Goal: Task Accomplishment & Management: Use online tool/utility

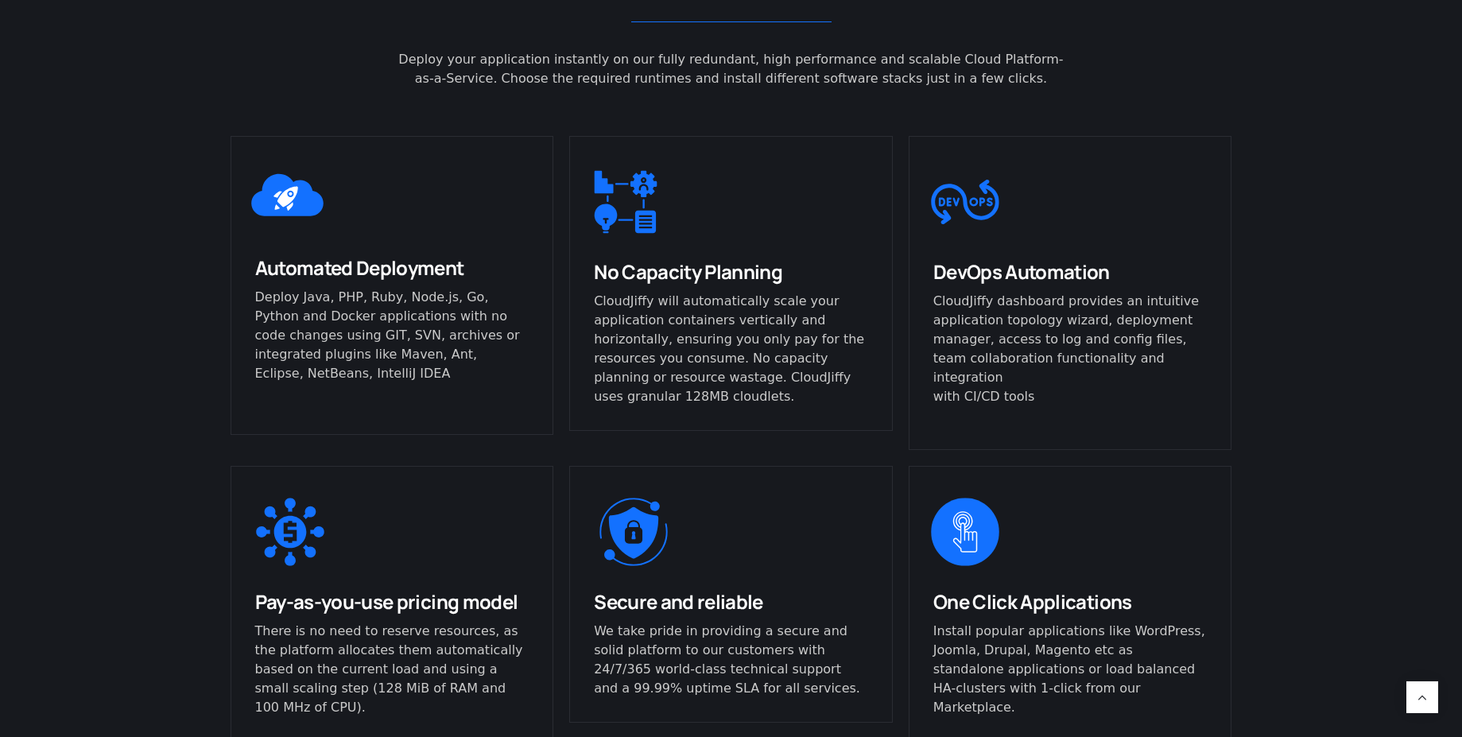
scroll to position [1073, 0]
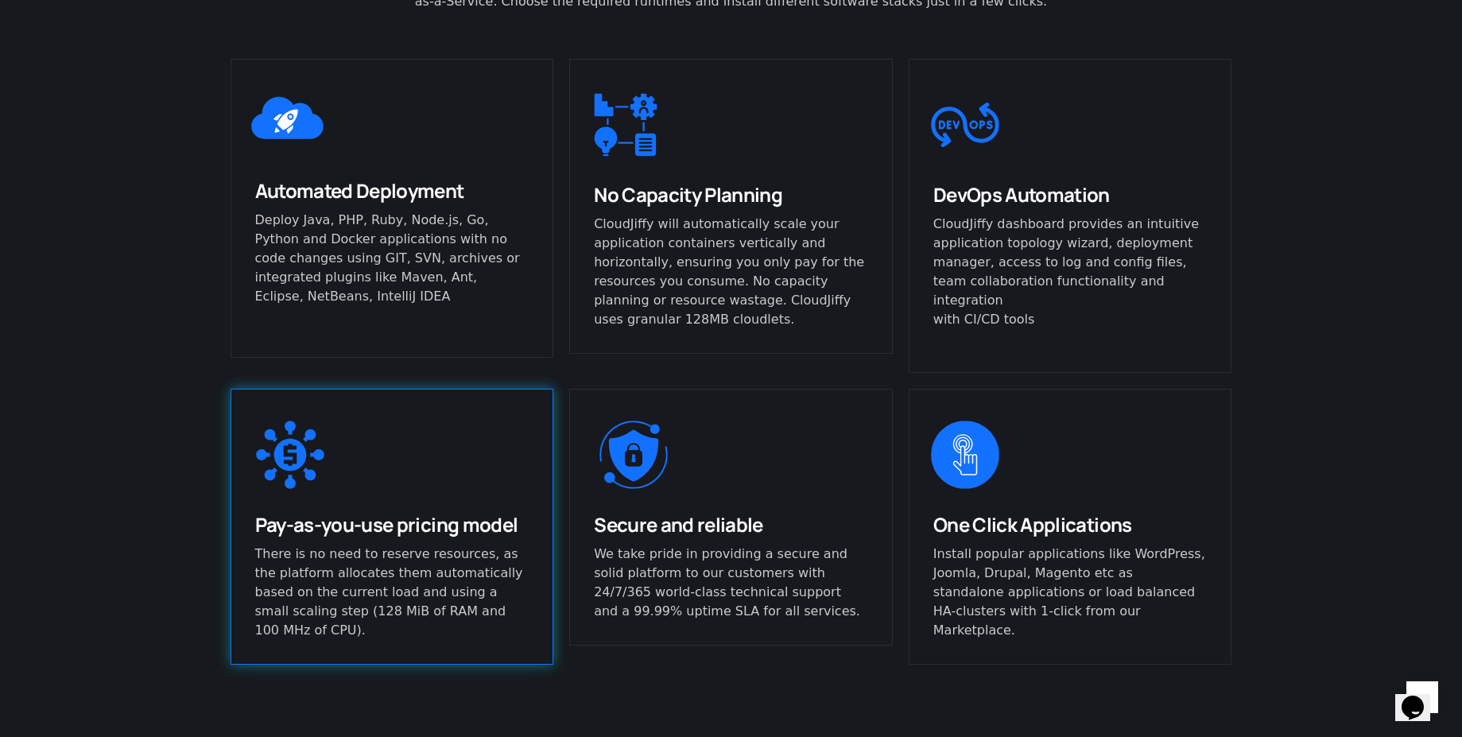
click at [396, 595] on p "There is no need to reserve resources, as the platform allocates them automatic…" at bounding box center [392, 592] width 274 height 95
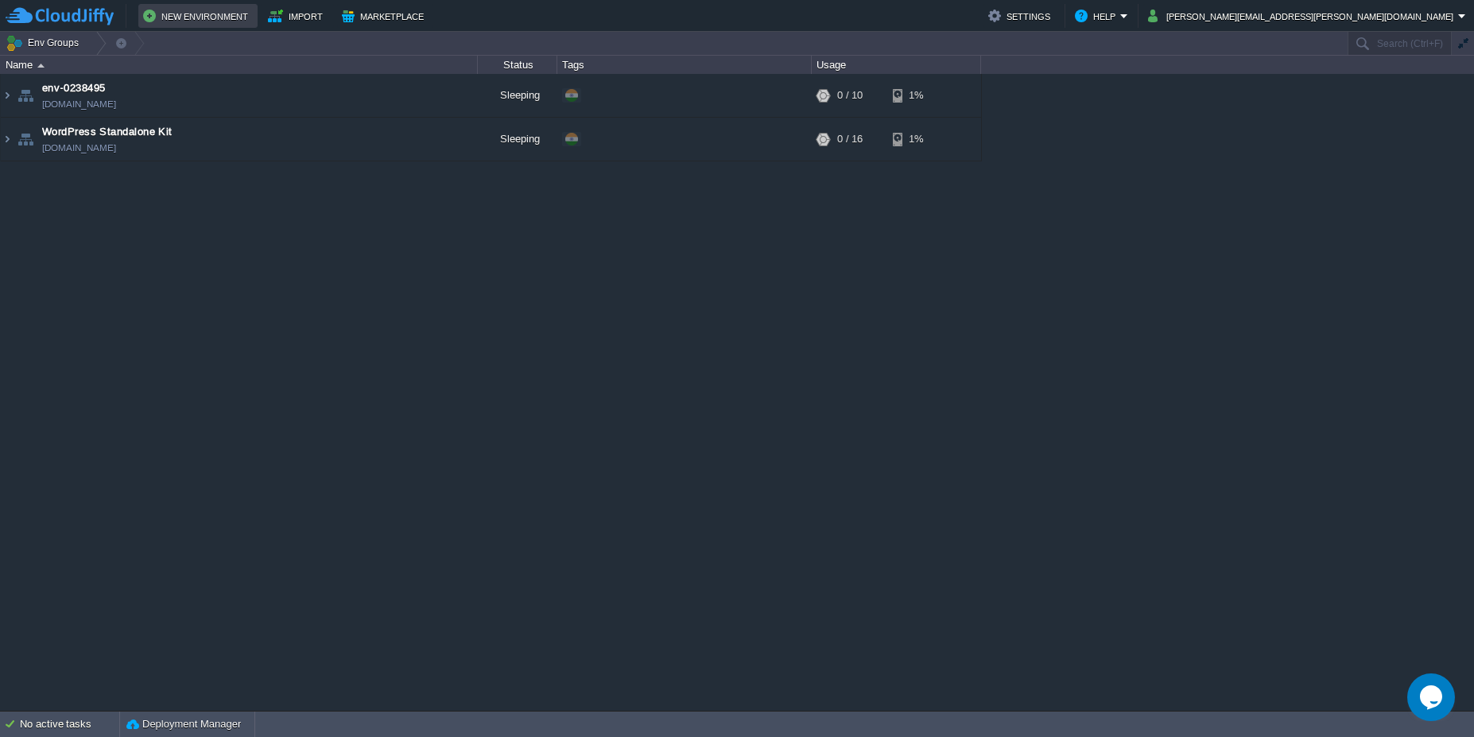
click at [194, 26] on td "New Environment" at bounding box center [197, 16] width 119 height 24
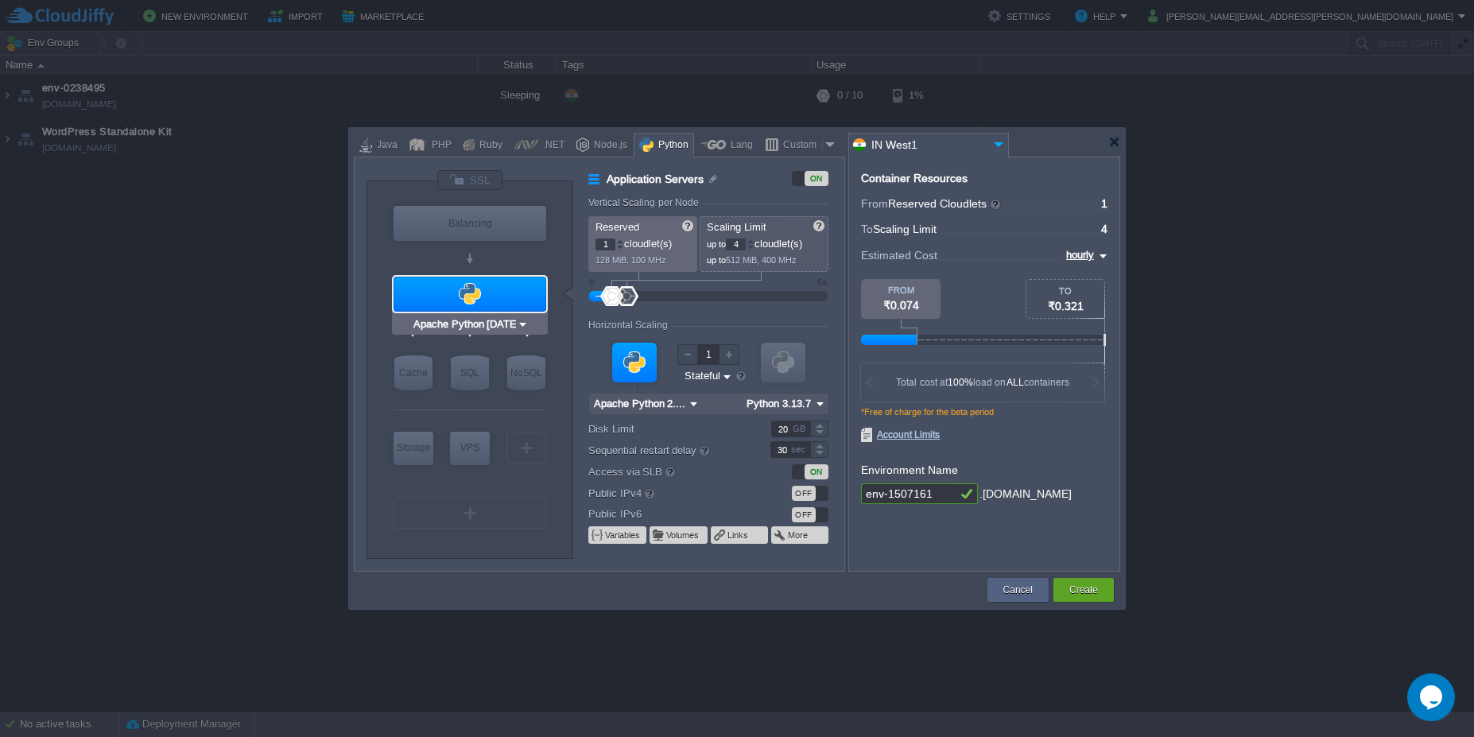
type input "NGINX 1.28.0"
click at [374, 152] on div "Java" at bounding box center [384, 146] width 25 height 24
type input "Application Servers"
type input "6"
type input "Tomcat 11.0.11"
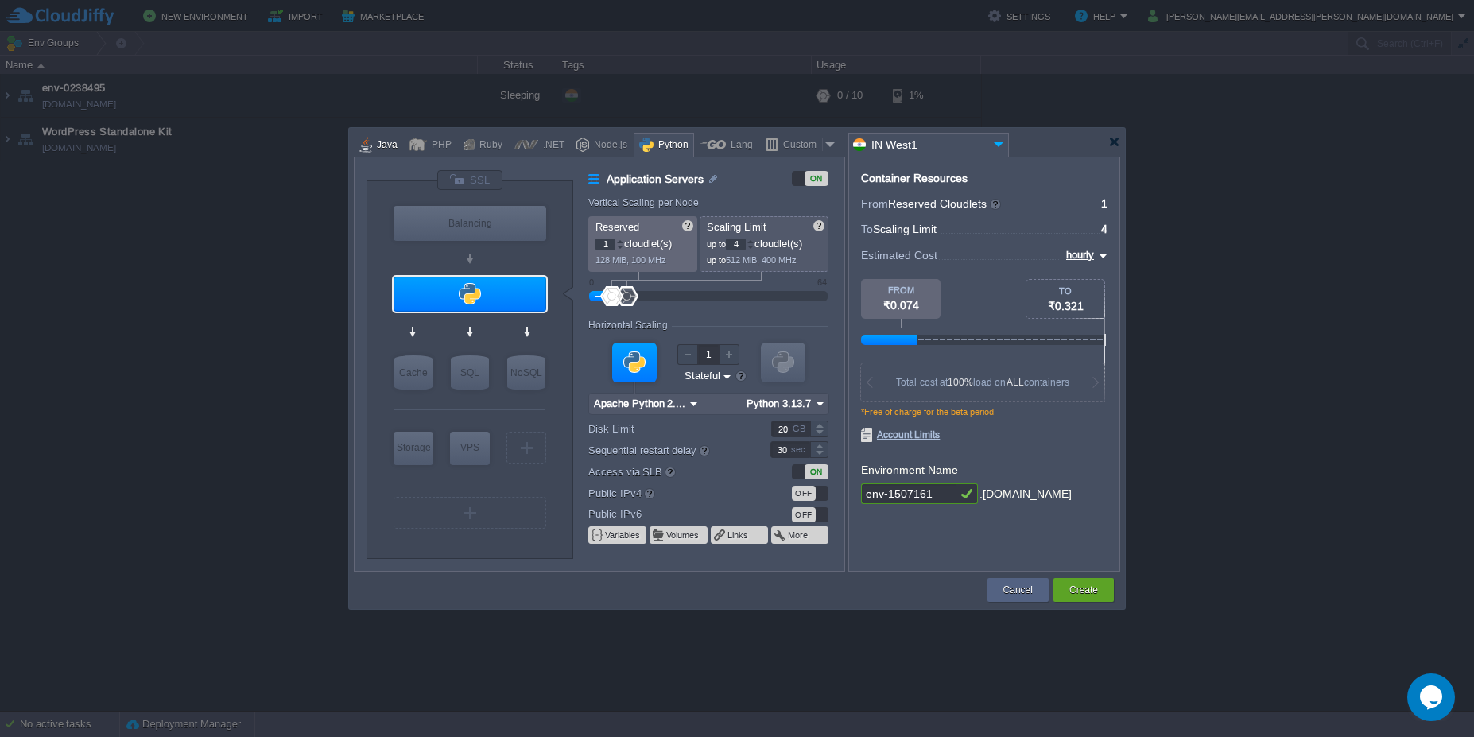
type input "Oracle OpenJDK 24"
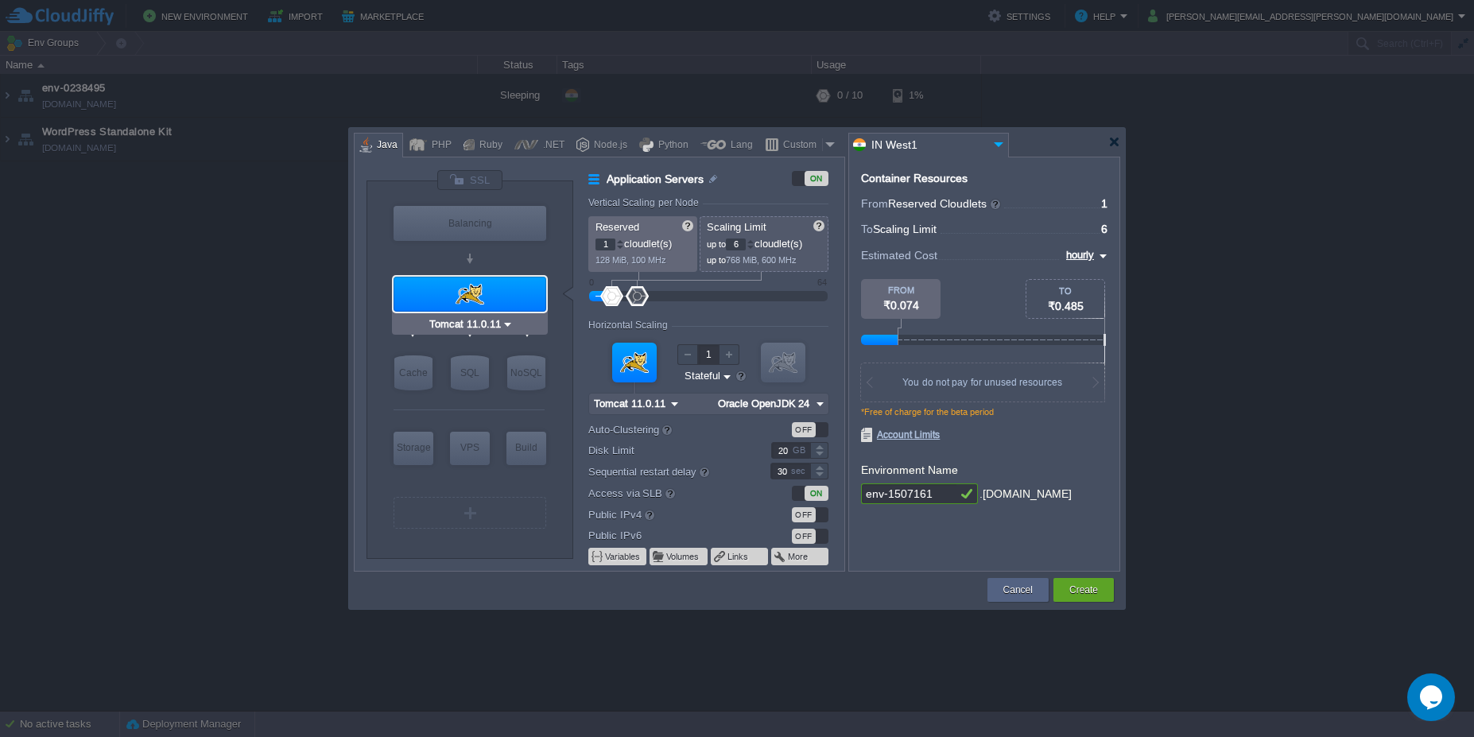
click at [507, 320] on img at bounding box center [508, 324] width 12 height 16
click at [494, 260] on div at bounding box center [469, 258] width 151 height 29
type input "MariaDB 12.0.2"
click at [471, 381] on div "SQL" at bounding box center [470, 372] width 38 height 35
type input "SQL Databases"
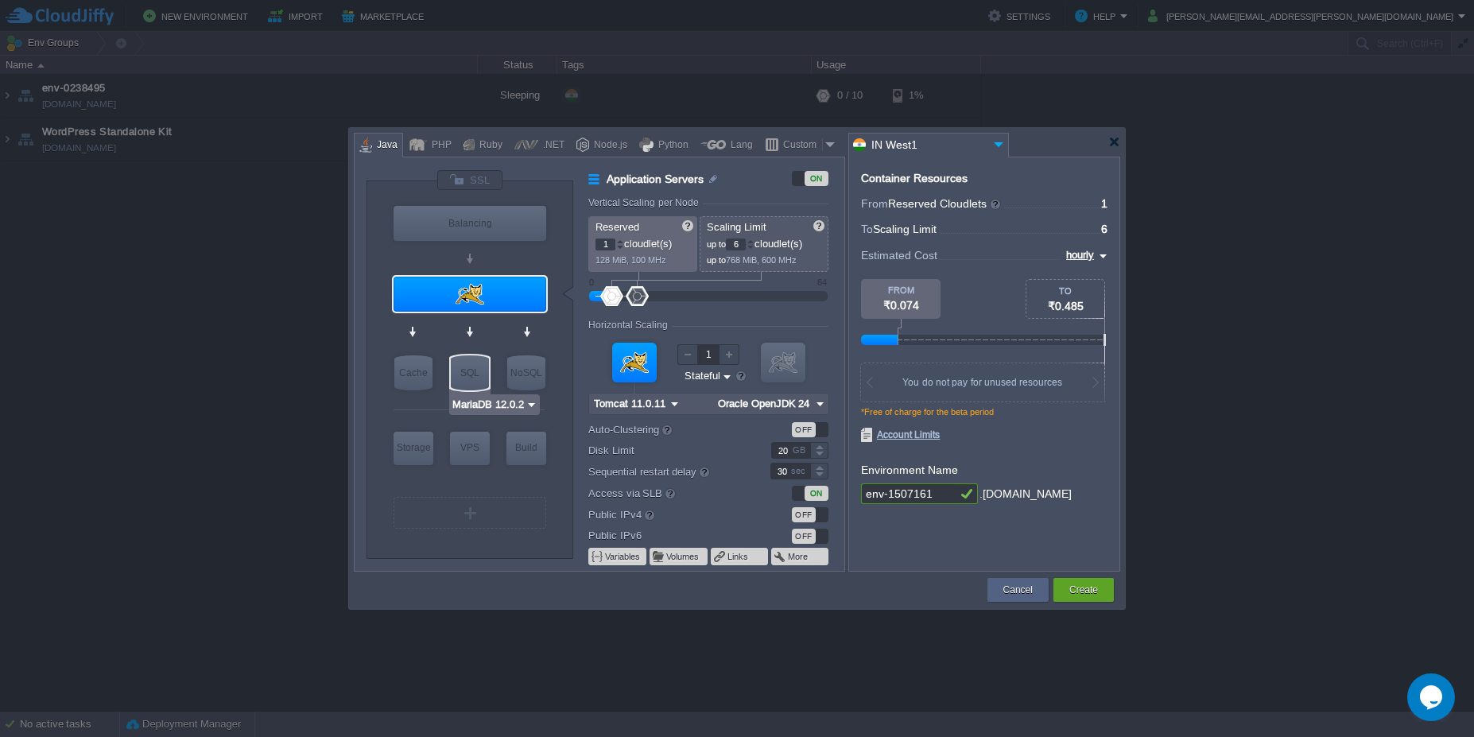
type input "4"
type input "MariaDB 12.0.2"
type input "12.0.2-almalinux-9"
type input "Stateless"
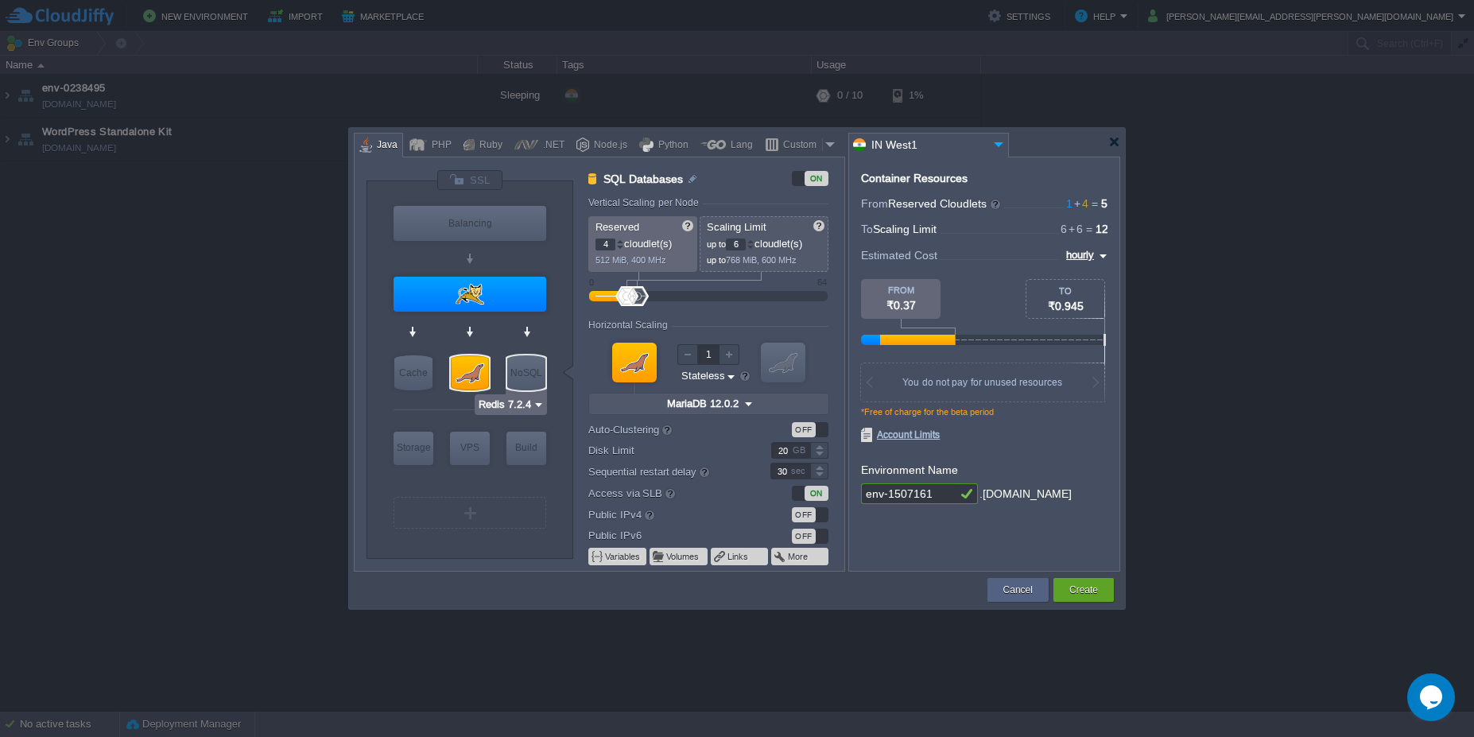
type input "MariaDB 12.0.2"
click at [479, 406] on input "MariaDB 12.0.2" at bounding box center [489, 405] width 74 height 16
click at [491, 440] on div "MySQL CE" at bounding box center [495, 444] width 87 height 19
type input "MySQL CE 9.3.0"
type input "9.3.0-almalinux-9"
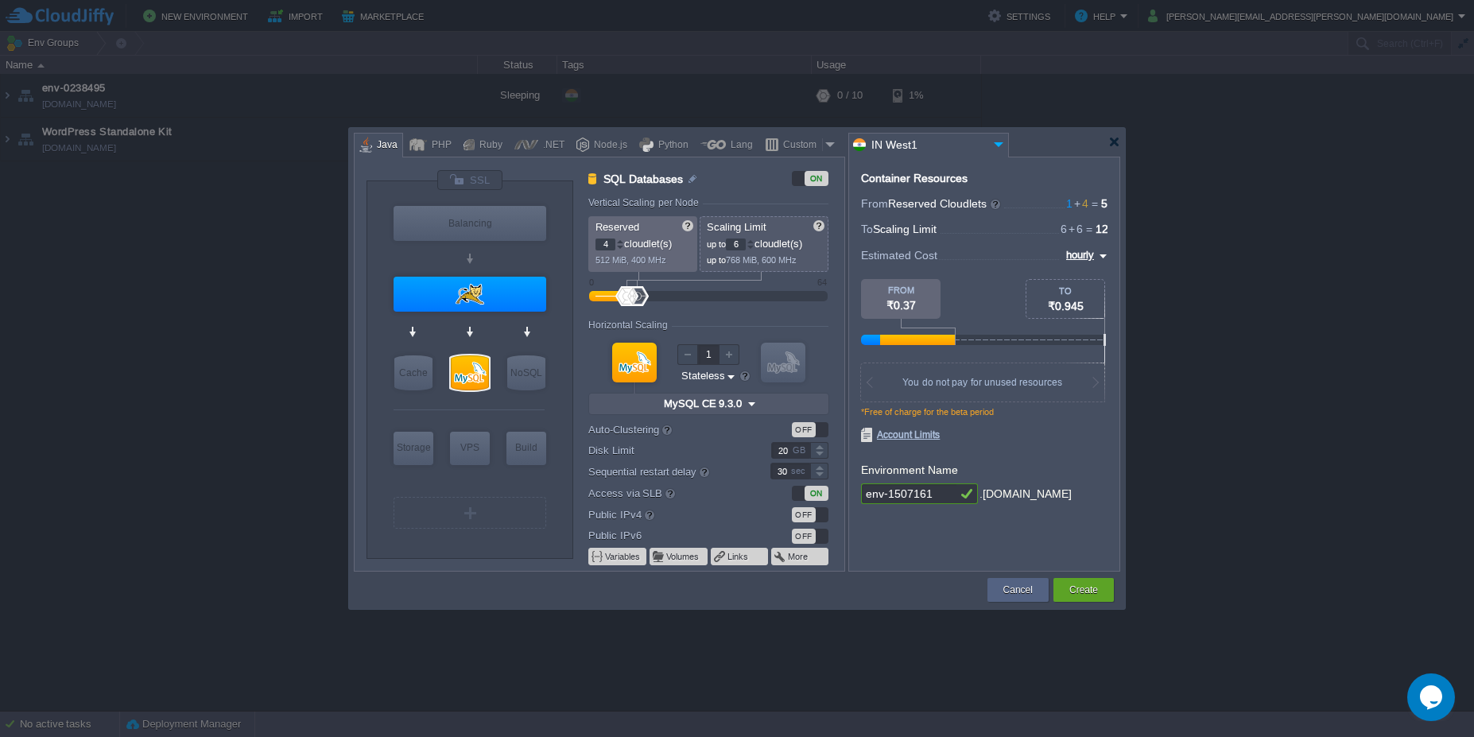
type input "Tomcat 11.0.11"
click at [491, 298] on div at bounding box center [470, 294] width 153 height 35
type input "Application Servers"
type input "1"
type input "Tomcat 11.0.11"
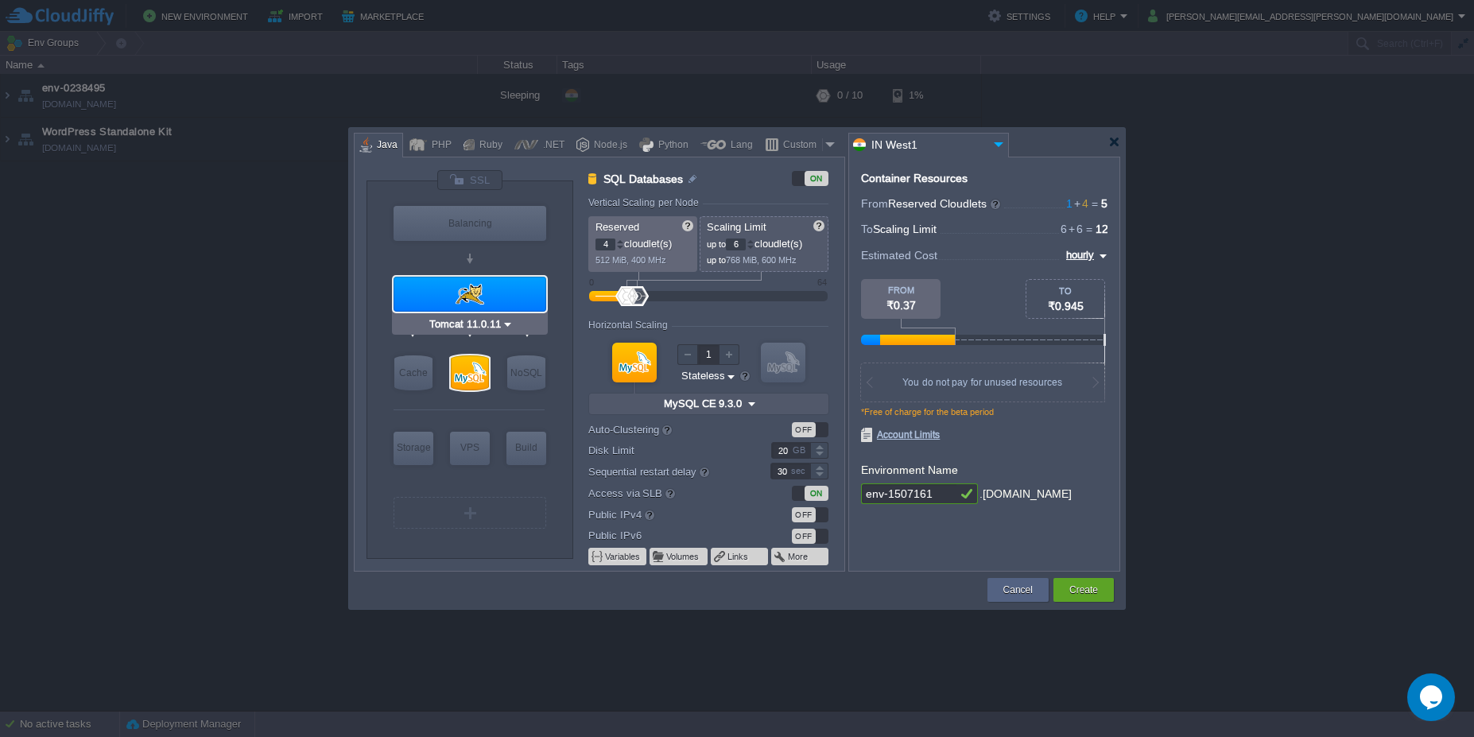
type input "Oracle OpenJDK 24"
type input "Stateful"
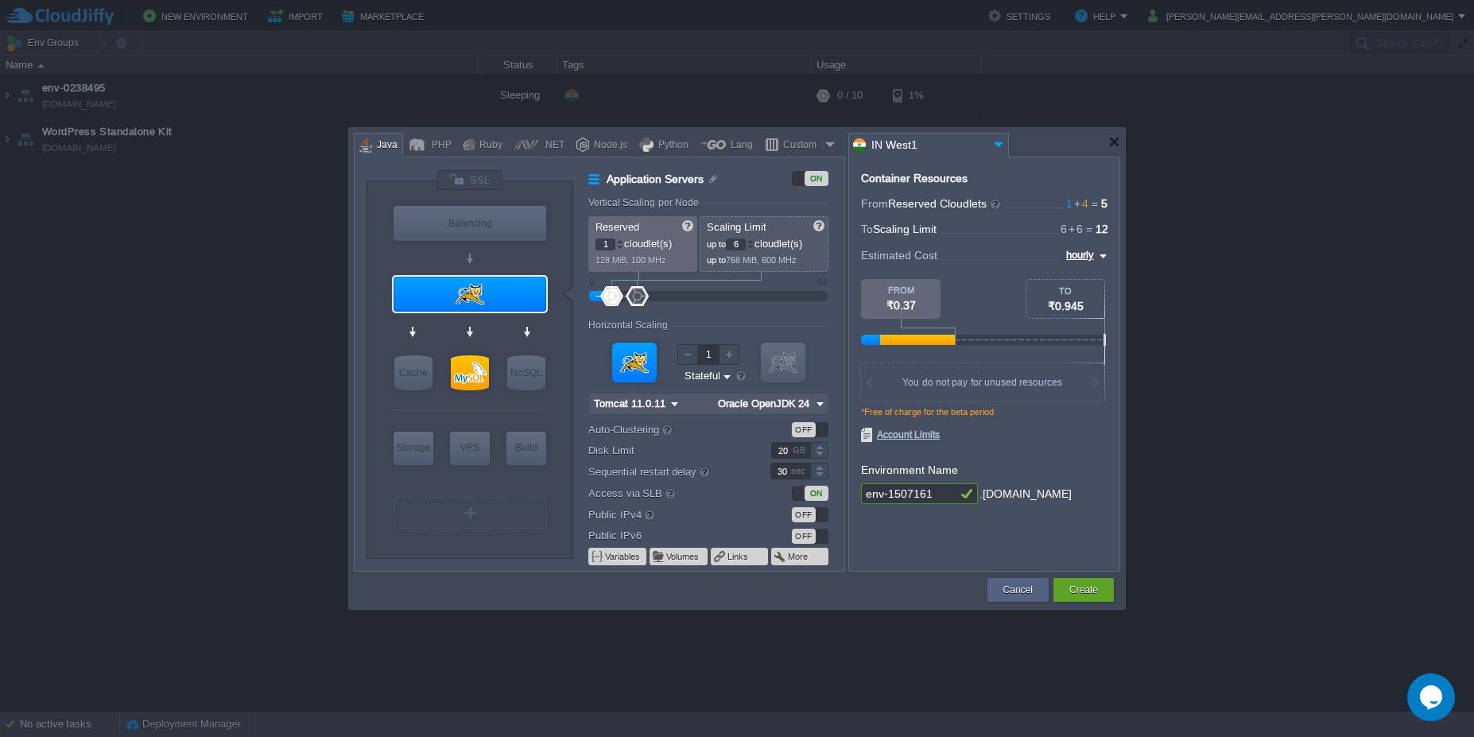
click at [618, 295] on div at bounding box center [611, 296] width 23 height 20
type input "28"
drag, startPoint x: 627, startPoint y: 297, endPoint x: 716, endPoint y: 292, distance: 89.2
click at [679, 292] on div at bounding box center [667, 296] width 23 height 20
type input "MySQL CE 9.3.0"
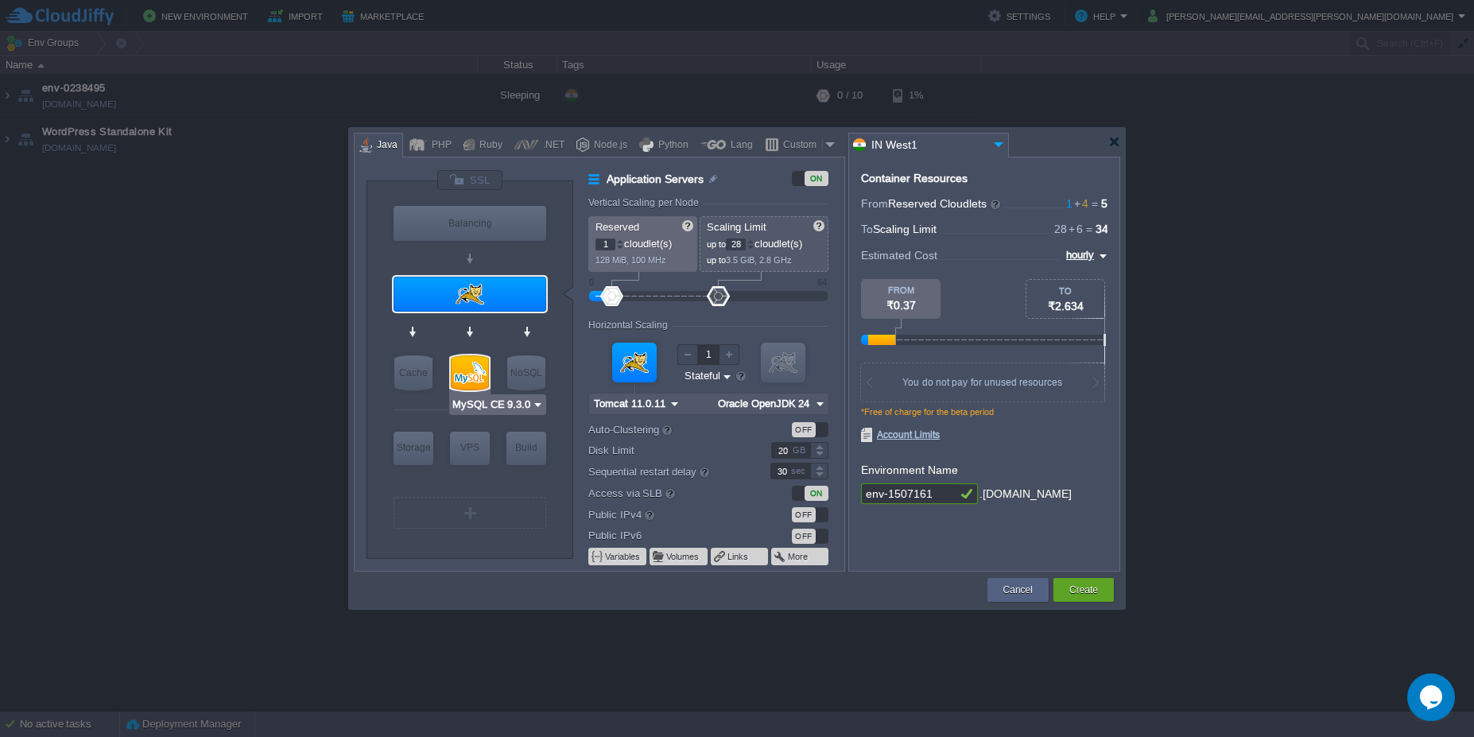
click at [476, 369] on div at bounding box center [470, 372] width 38 height 35
type input "SQL Databases"
type input "4"
type input "6"
type input "MySQL CE 9.3.0"
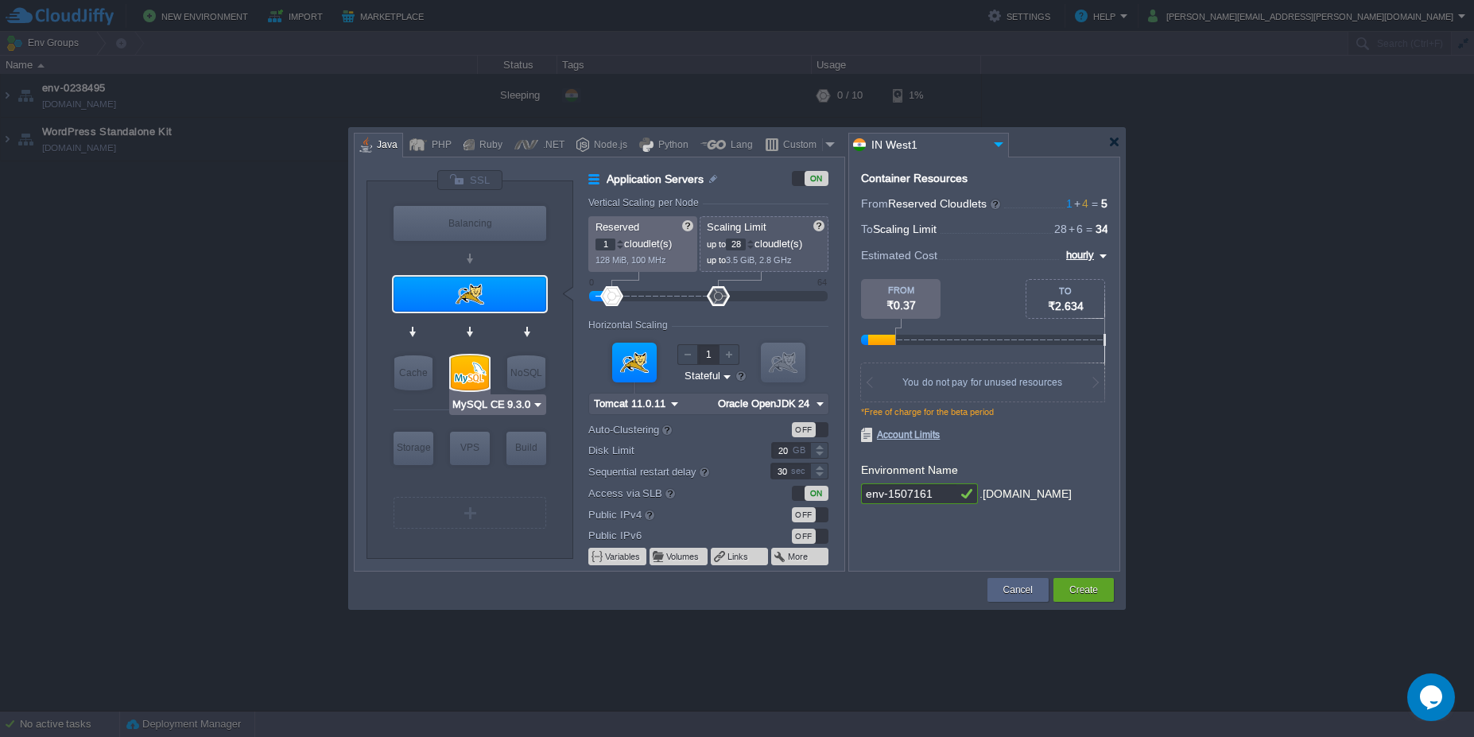
type input "9.3.0-almalinux-9"
type input "Stateless"
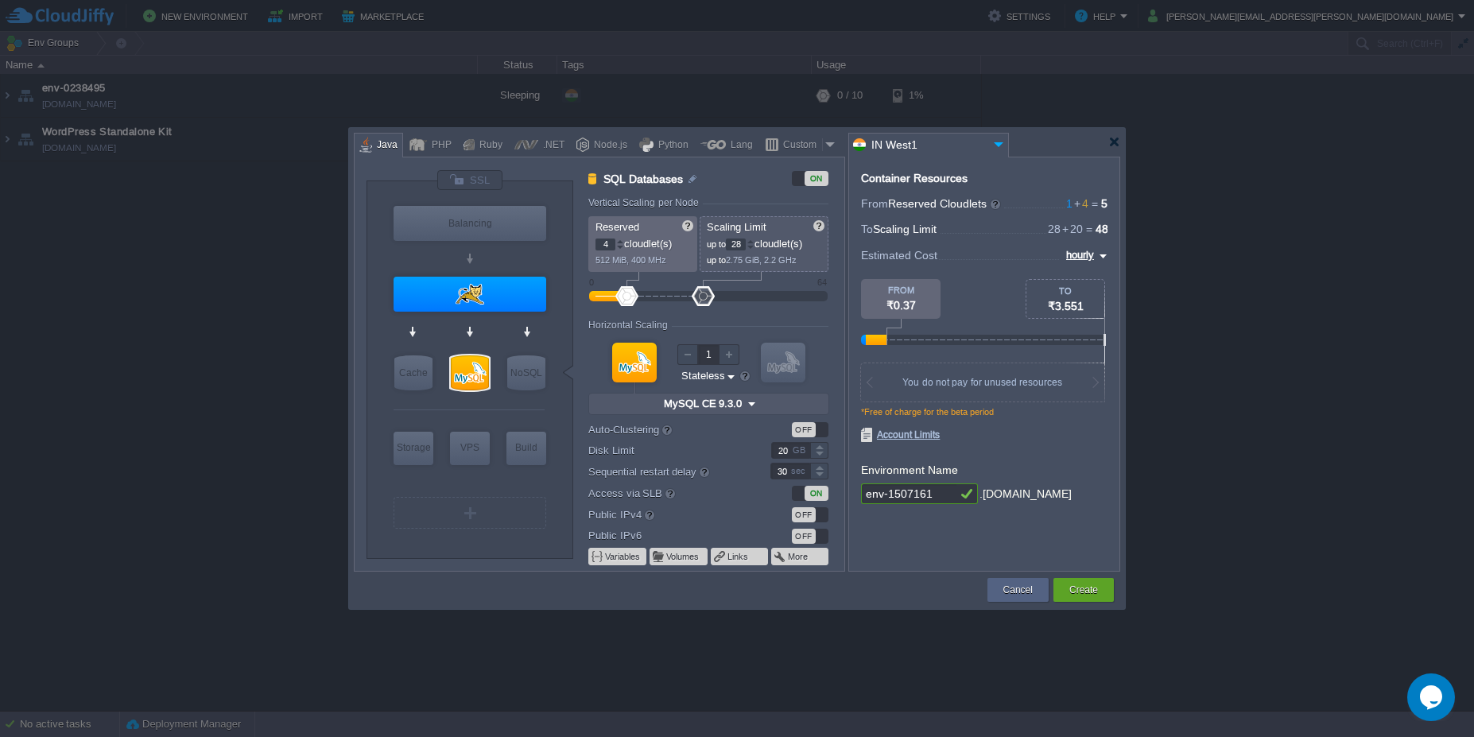
type input "32"
drag, startPoint x: 641, startPoint y: 299, endPoint x: 728, endPoint y: 302, distance: 87.5
click at [715, 302] on div at bounding box center [703, 296] width 23 height 20
type input "NGINX 1.28.0"
click at [955, 137] on input "IN West1" at bounding box center [919, 145] width 140 height 23
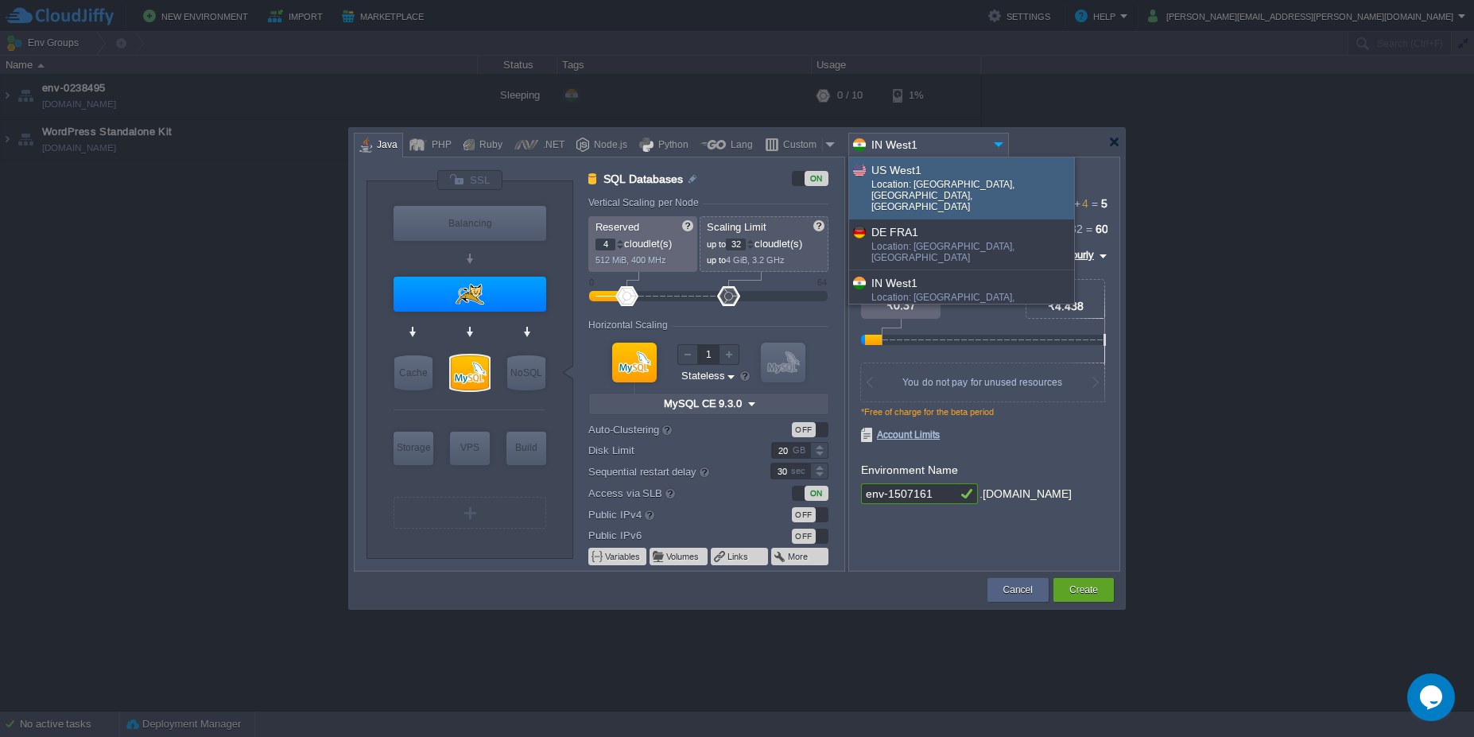
click at [992, 139] on img at bounding box center [998, 144] width 19 height 21
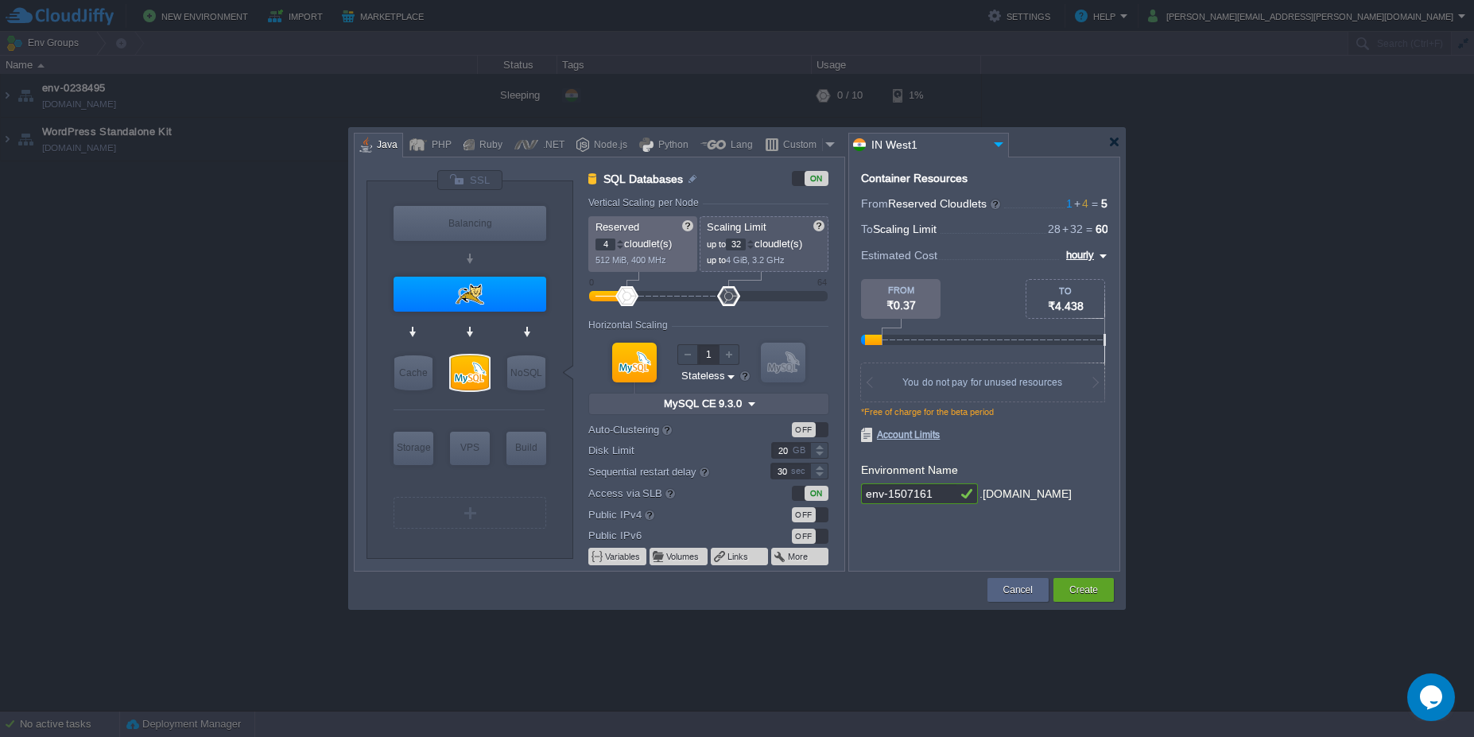
click at [1105, 147] on div at bounding box center [737, 142] width 766 height 29
click at [1111, 142] on div at bounding box center [1114, 142] width 12 height 12
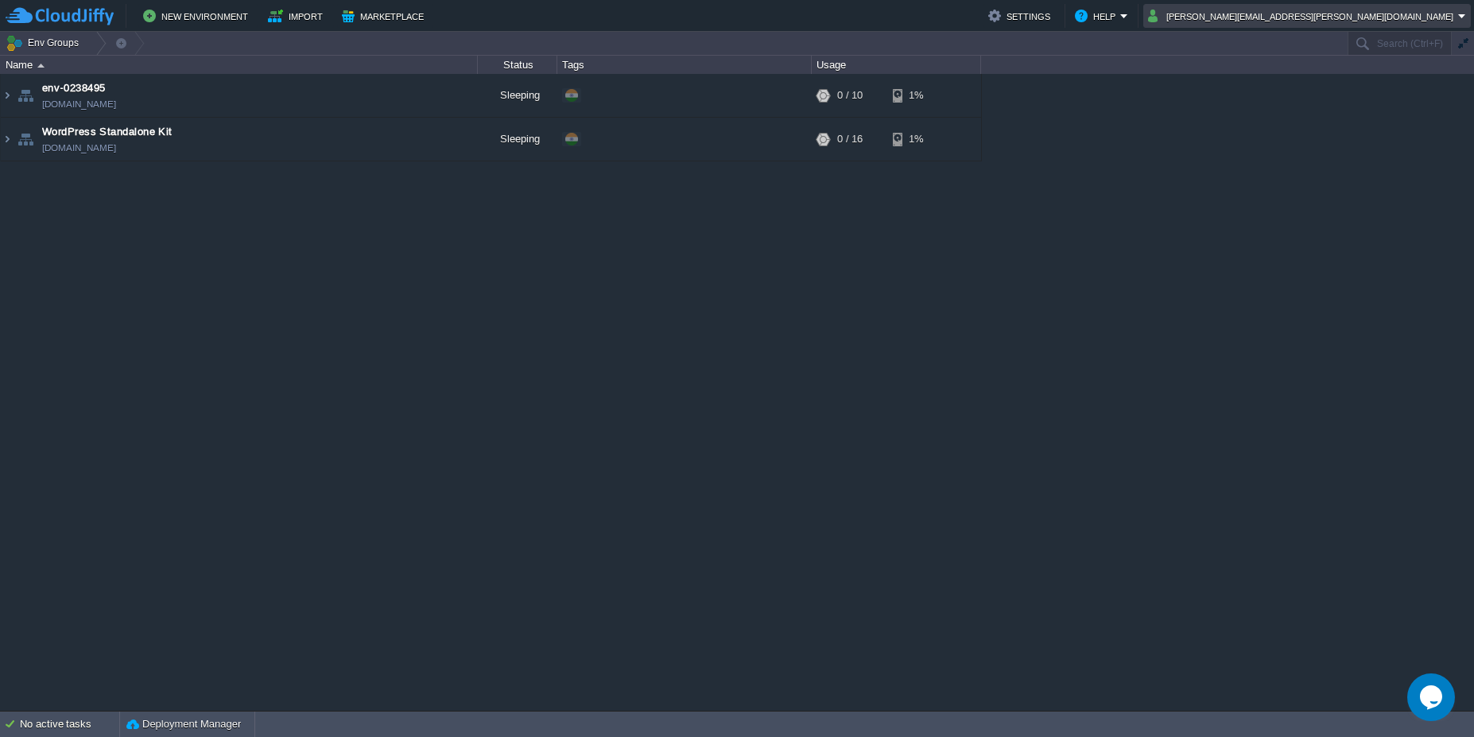
drag, startPoint x: 1111, startPoint y: 142, endPoint x: 1458, endPoint y: 21, distance: 367.8
click at [1458, 21] on em "rushikesh.bhosale@leapswitch.com" at bounding box center [1307, 15] width 318 height 19
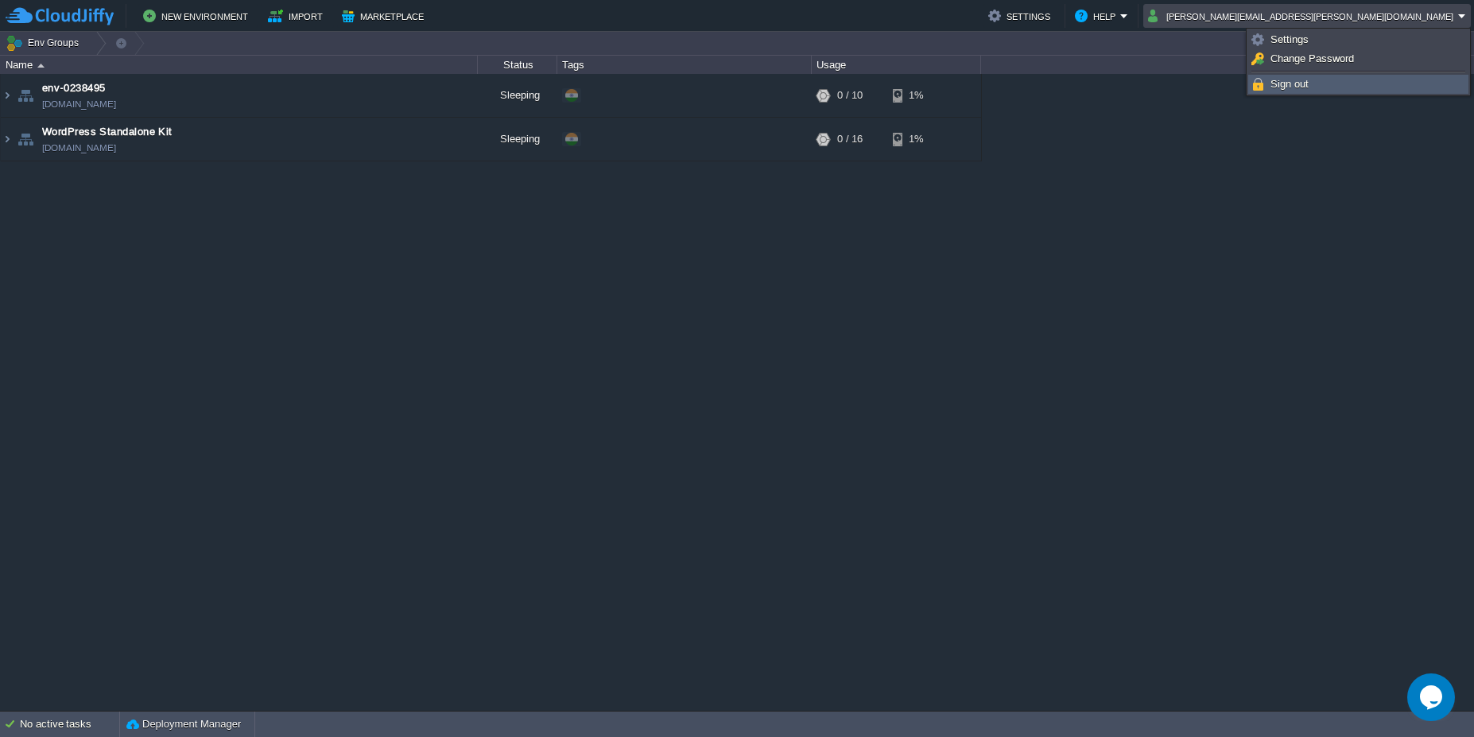
click at [1357, 83] on link "Sign out" at bounding box center [1358, 84] width 219 height 17
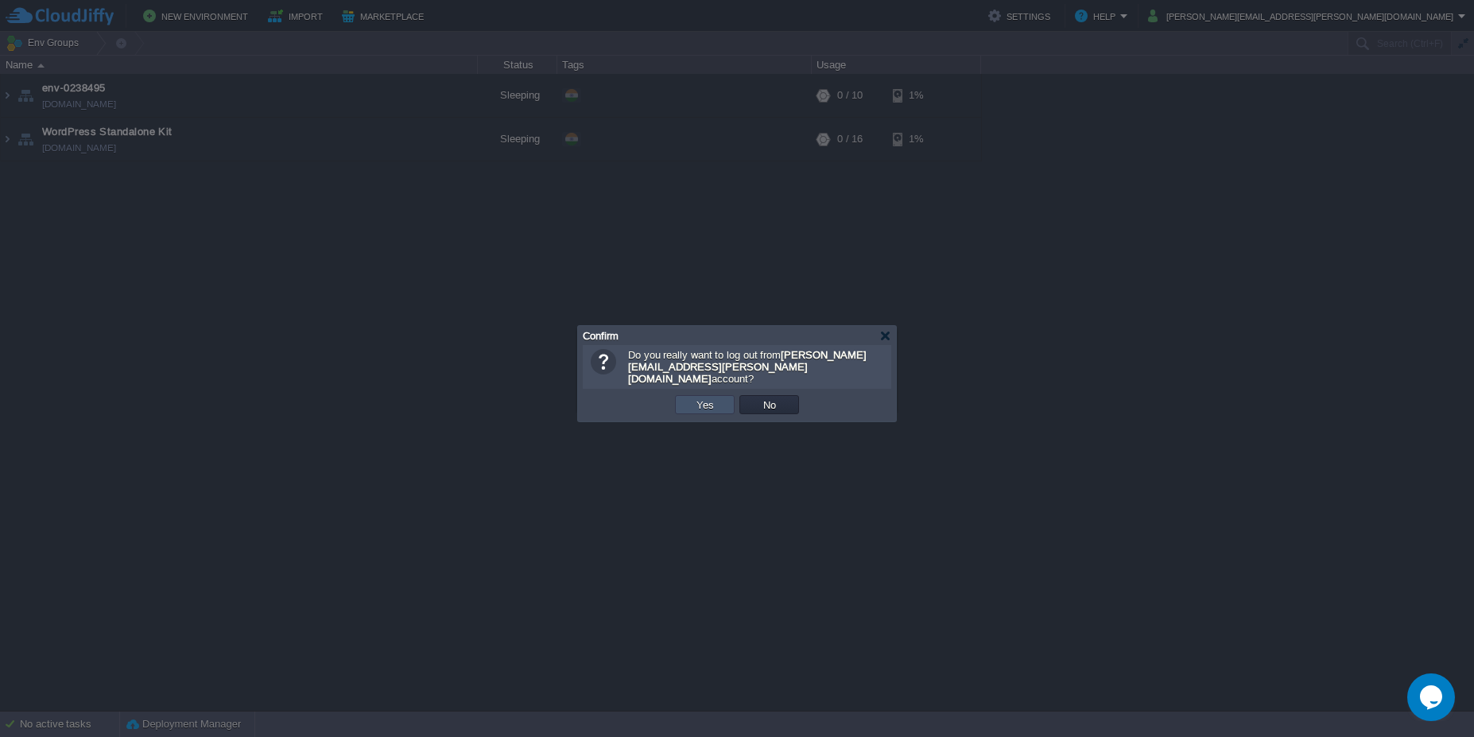
click at [716, 401] on button "Yes" at bounding box center [705, 405] width 27 height 14
